Goal: Task Accomplishment & Management: Manage account settings

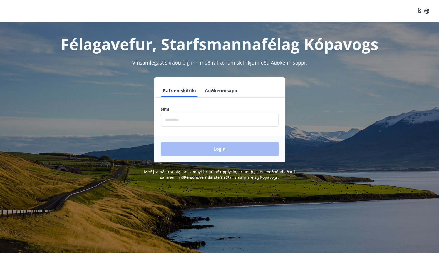
click at [182, 121] on input "phone" at bounding box center [220, 120] width 118 height 14
type input "********"
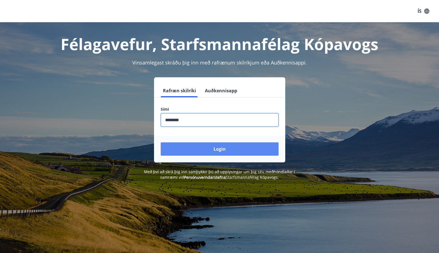
click at [203, 149] on button "Login" at bounding box center [220, 148] width 118 height 13
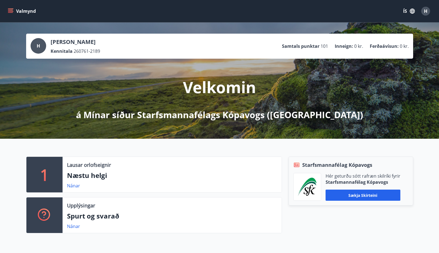
click at [19, 9] on button "Valmynd" at bounding box center [22, 11] width 31 height 10
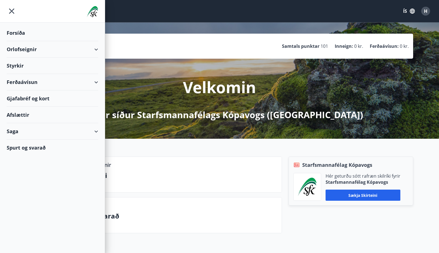
click at [95, 48] on div "Orlofseignir" at bounding box center [52, 49] width 91 height 16
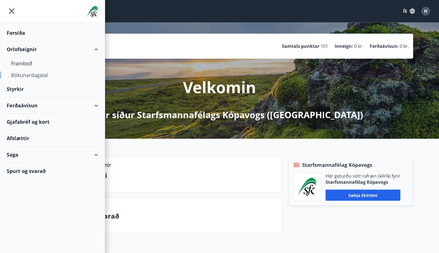
click at [29, 75] on div "Bókunardagatal" at bounding box center [52, 75] width 83 height 12
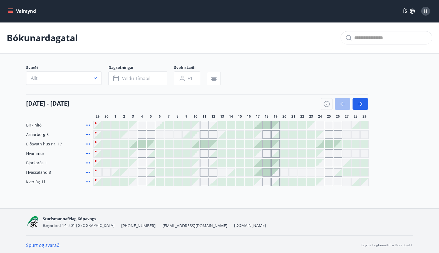
click at [279, 76] on div "Svæði Allt Dagsetningar Veldu tímabil Svefnstæði +1" at bounding box center [219, 76] width 387 height 23
click at [15, 9] on button "Valmynd" at bounding box center [22, 11] width 31 height 10
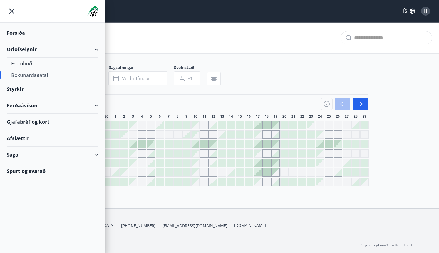
click at [15, 31] on div "Forsíða" at bounding box center [52, 33] width 91 height 16
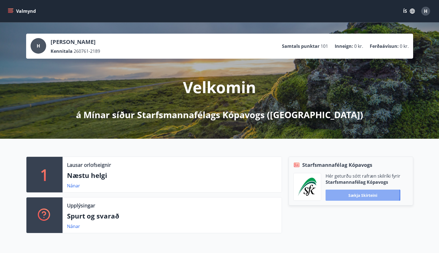
click at [348, 194] on button "Sækja skírteini" at bounding box center [362, 194] width 75 height 11
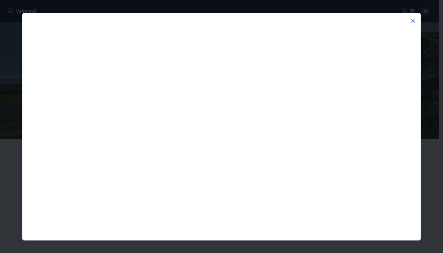
click at [229, 23] on div at bounding box center [222, 130] width 398 height 220
click at [411, 20] on icon at bounding box center [412, 21] width 7 height 7
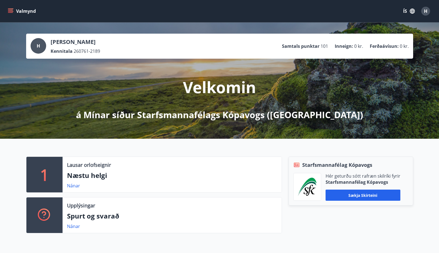
click at [244, 8] on div "Valmynd ÍS H" at bounding box center [219, 10] width 425 height 13
click at [426, 10] on span "H" at bounding box center [425, 11] width 3 height 6
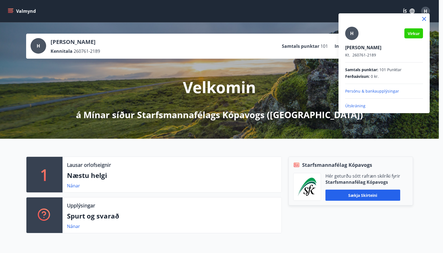
click at [353, 104] on p "Útskráning" at bounding box center [384, 106] width 78 height 6
